Goal: Information Seeking & Learning: Learn about a topic

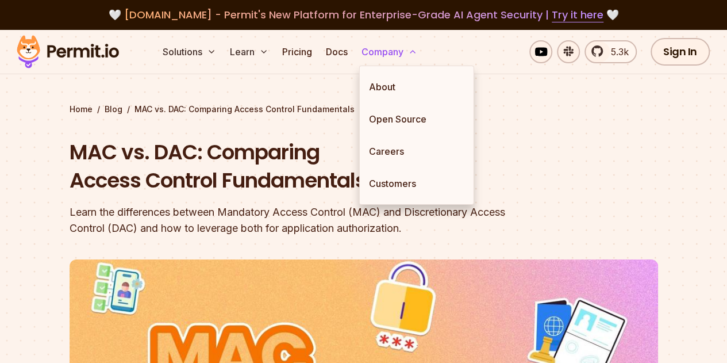
click at [378, 112] on link "Open Source" at bounding box center [417, 119] width 114 height 32
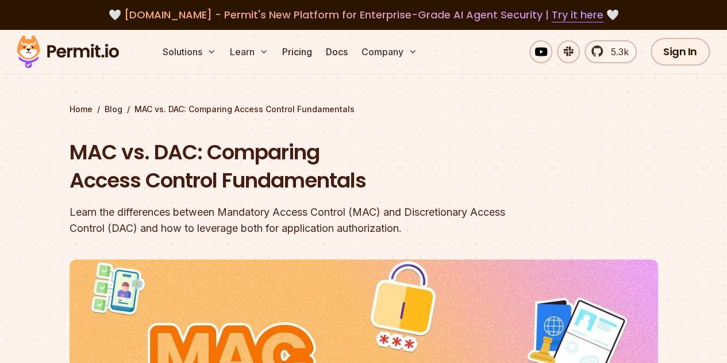
click at [448, 158] on h1 "MAC vs. DAC: Comparing Access Control Fundamentals" at bounding box center [291, 166] width 442 height 57
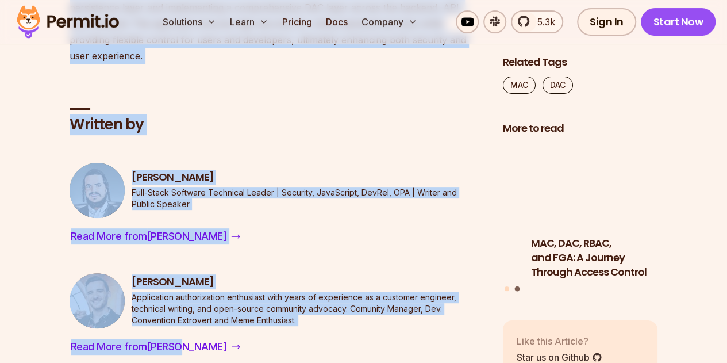
scroll to position [4465, 0]
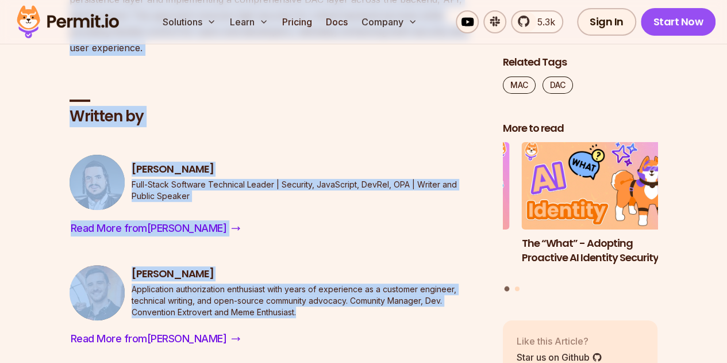
drag, startPoint x: 61, startPoint y: 131, endPoint x: 425, endPoint y: 266, distance: 388.7
copy article "LOR ip. DOL: Sitametco Adipis Elitsed Doeiusmodtem Incid utl etdoloremag aliqua…"
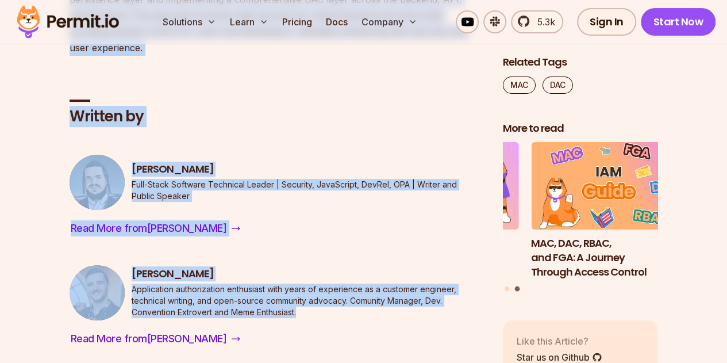
click at [378, 163] on div "[PERSON_NAME] Full-Stack Software Technical Leader | Security, JavaScript, DevR…" at bounding box center [277, 196] width 415 height 83
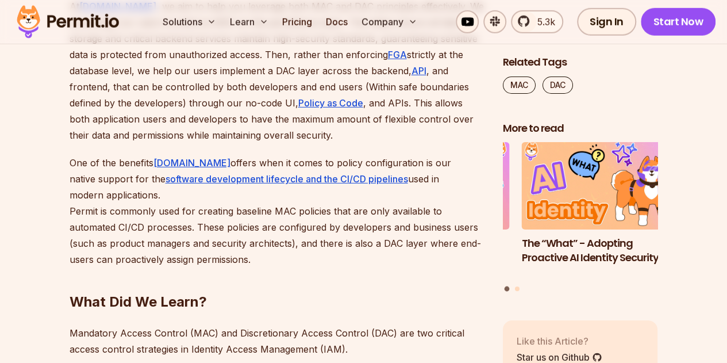
scroll to position [3191, 0]
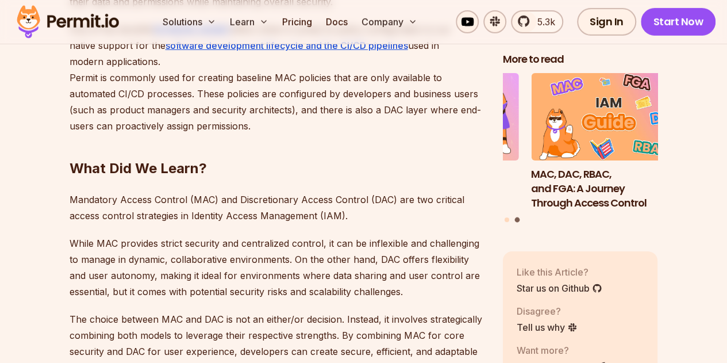
scroll to position [4052, 0]
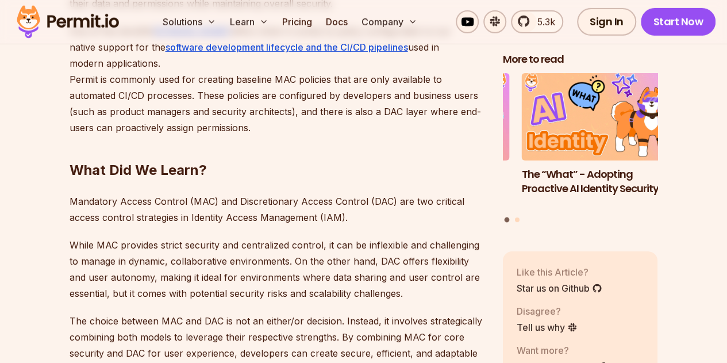
click at [370, 134] on h2 "What Did We Learn?" at bounding box center [277, 147] width 415 height 64
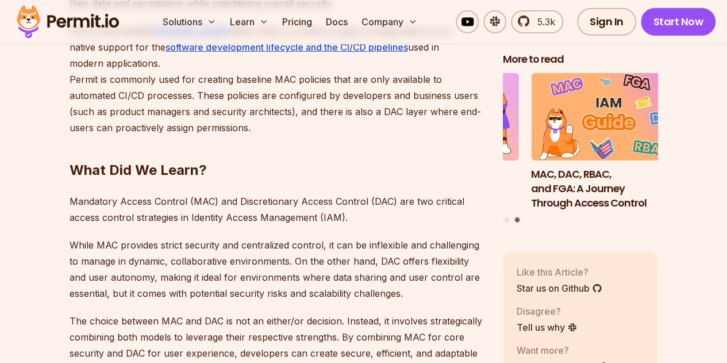
click at [421, 246] on p "While MAC provides strict security and centralized control, it can be inflexibl…" at bounding box center [277, 269] width 415 height 64
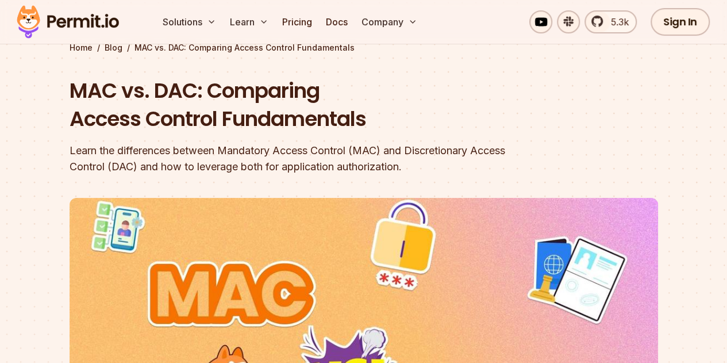
scroll to position [0, 0]
